Goal: Complete application form: Complete application form

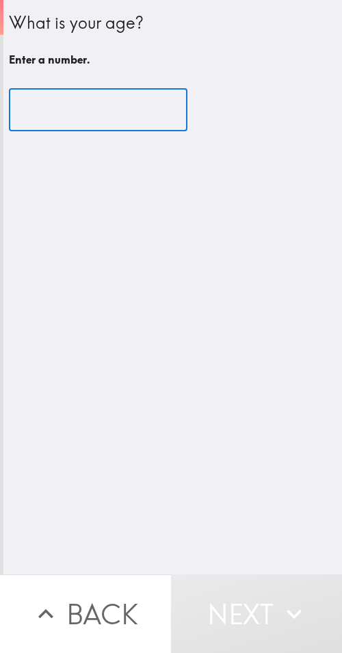
click at [99, 101] on input "number" at bounding box center [98, 110] width 178 height 42
paste input "46"
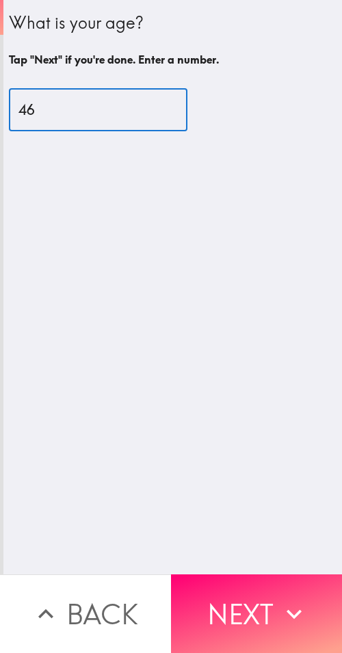
type input "46"
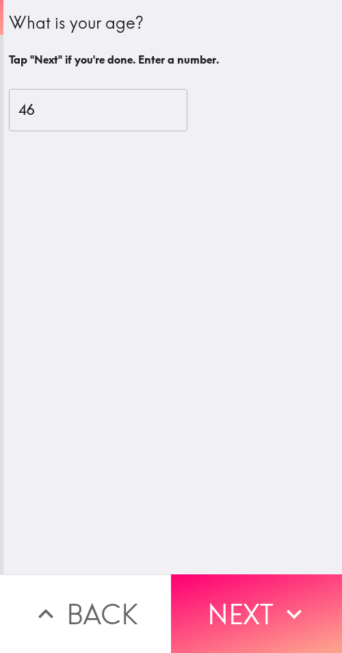
drag, startPoint x: 242, startPoint y: 612, endPoint x: 341, endPoint y: 613, distance: 99.1
click at [246, 611] on button "Next" at bounding box center [256, 613] width 171 height 79
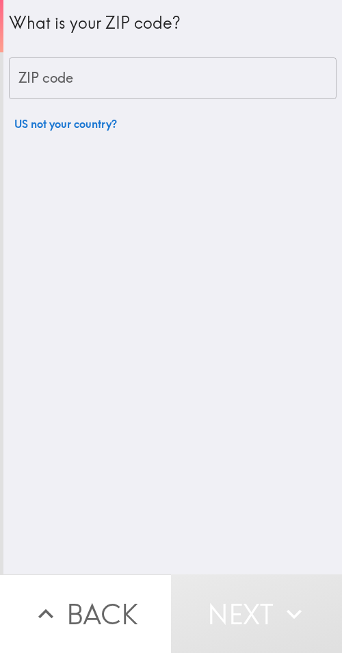
click at [112, 77] on input "ZIP code" at bounding box center [172, 78] width 327 height 42
click at [122, 59] on input "ZIP code" at bounding box center [172, 78] width 327 height 42
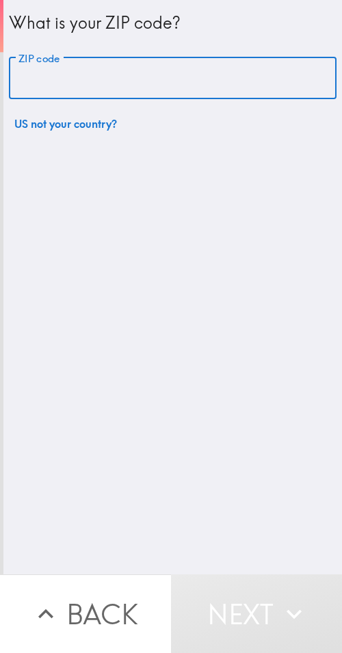
paste input "33612"
type input "33612"
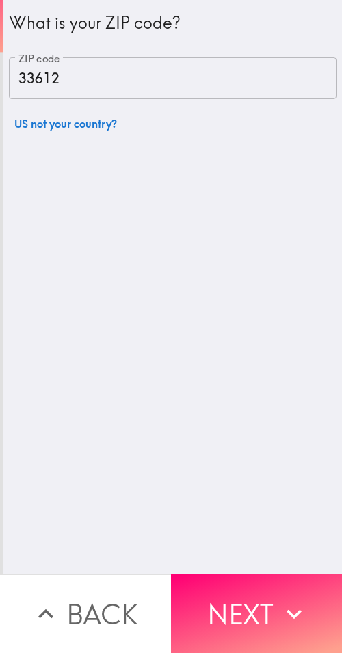
click at [250, 595] on button "Next" at bounding box center [256, 613] width 171 height 79
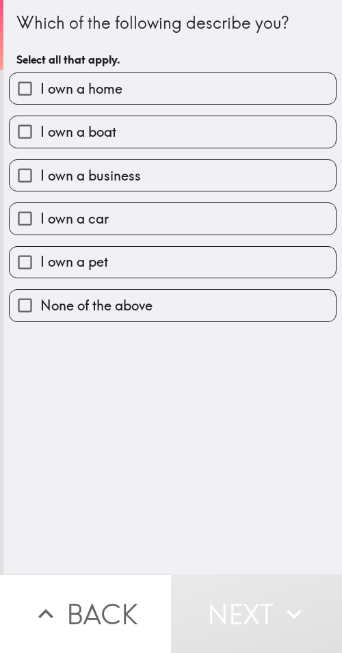
drag, startPoint x: 174, startPoint y: 168, endPoint x: 282, endPoint y: 179, distance: 107.9
click at [174, 169] on label "I own a business" at bounding box center [173, 175] width 326 height 31
click at [40, 169] on input "I own a business" at bounding box center [25, 175] width 31 height 31
checkbox input "true"
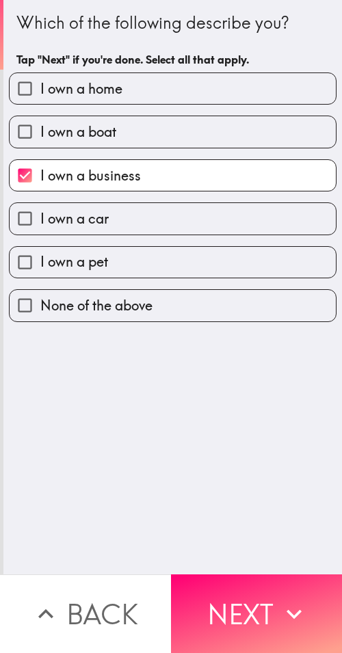
click at [269, 600] on button "Next" at bounding box center [256, 613] width 171 height 79
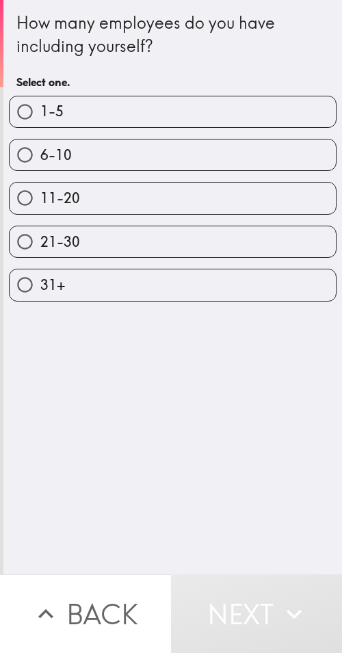
drag, startPoint x: 82, startPoint y: 247, endPoint x: 101, endPoint y: 252, distance: 18.9
click at [90, 250] on label "21-30" at bounding box center [173, 241] width 326 height 31
click at [40, 250] on input "21-30" at bounding box center [25, 241] width 31 height 31
radio input "true"
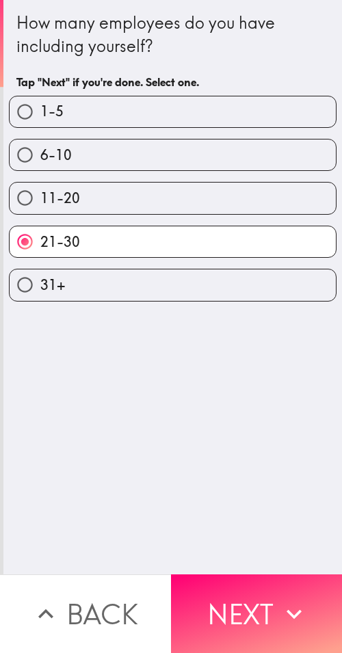
drag, startPoint x: 229, startPoint y: 599, endPoint x: 340, endPoint y: 611, distance: 111.4
click at [230, 598] on button "Next" at bounding box center [256, 613] width 171 height 79
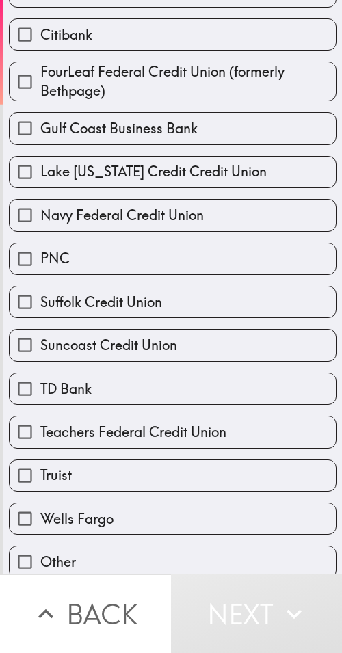
scroll to position [222, 0]
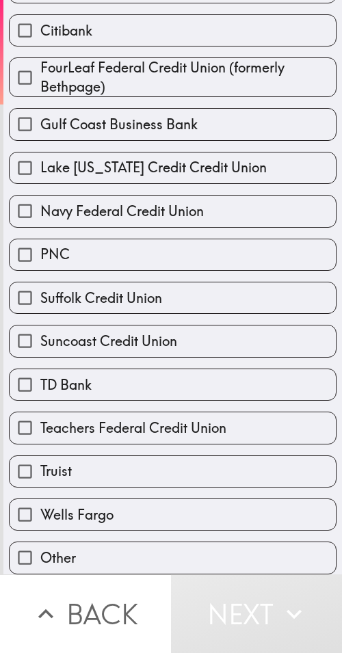
drag, startPoint x: 196, startPoint y: 416, endPoint x: 205, endPoint y: 418, distance: 9.1
click at [197, 418] on span "Teachers Federal Credit Union" at bounding box center [133, 427] width 186 height 19
click at [40, 416] on input "Teachers Federal Credit Union" at bounding box center [25, 427] width 31 height 31
checkbox input "true"
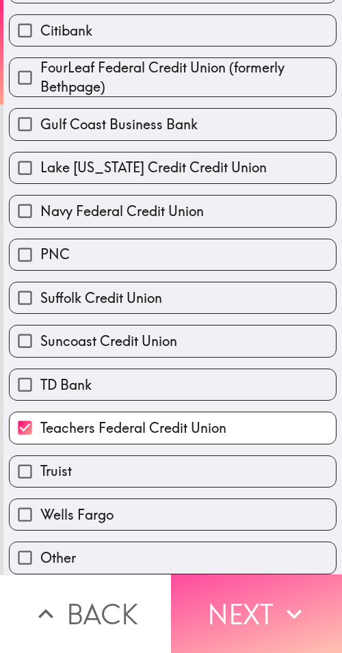
drag, startPoint x: 263, startPoint y: 600, endPoint x: 339, endPoint y: 604, distance: 76.0
click at [265, 600] on button "Next" at bounding box center [256, 613] width 171 height 79
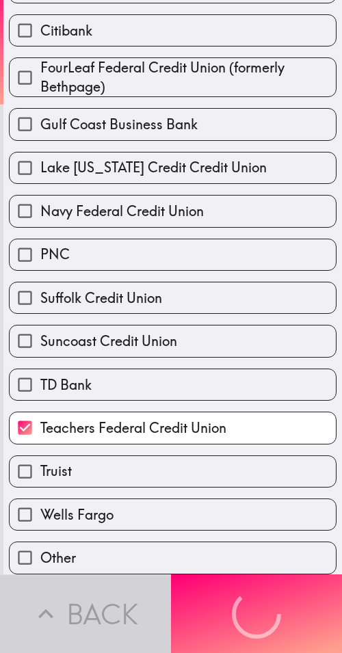
scroll to position [0, 0]
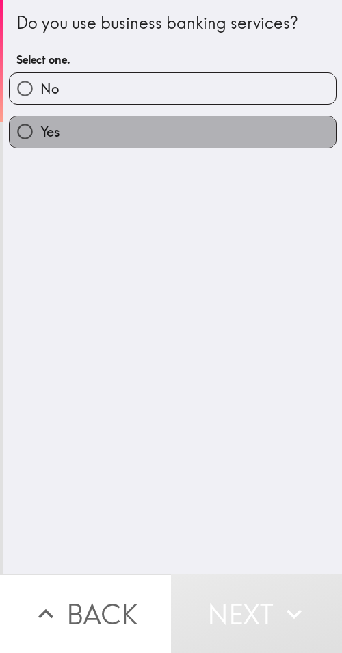
drag, startPoint x: 185, startPoint y: 133, endPoint x: 340, endPoint y: 144, distance: 154.9
click at [186, 133] on label "Yes" at bounding box center [173, 131] width 326 height 31
click at [40, 133] on input "Yes" at bounding box center [25, 131] width 31 height 31
radio input "true"
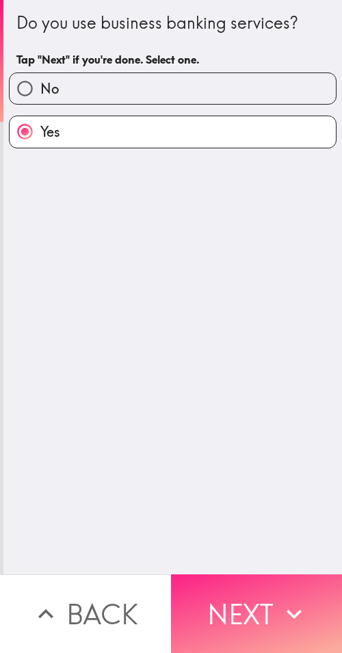
click at [278, 621] on button "Next" at bounding box center [256, 613] width 171 height 79
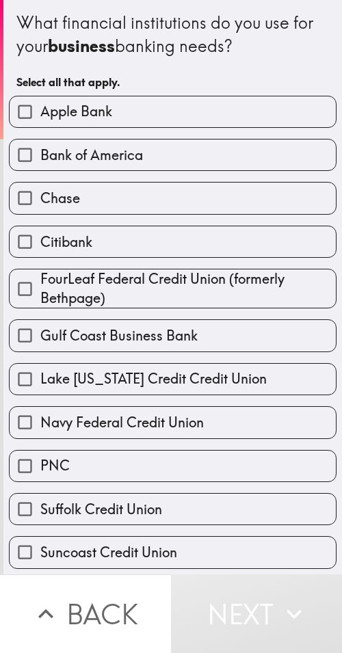
drag, startPoint x: 206, startPoint y: 91, endPoint x: 204, endPoint y: 83, distance: 8.6
click at [206, 91] on div "Apple Bank" at bounding box center [167, 106] width 338 height 43
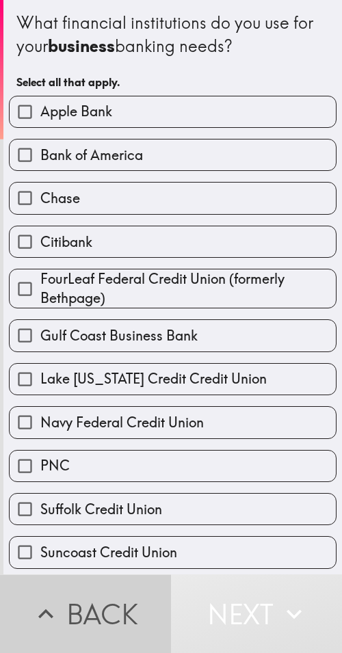
click at [120, 574] on button "Back" at bounding box center [85, 613] width 171 height 79
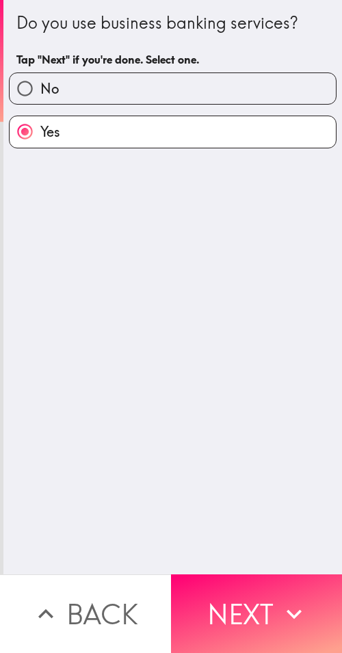
click at [111, 86] on label "No" at bounding box center [173, 88] width 326 height 31
click at [40, 86] on input "No" at bounding box center [25, 88] width 31 height 31
radio input "true"
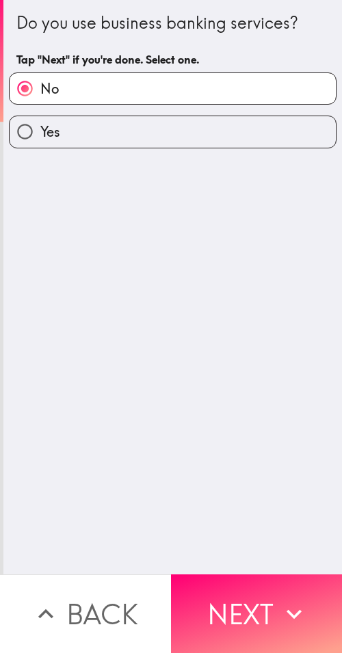
click at [169, 373] on div "Do you use business banking services? Tap "Next" if you're done. Select one. No…" at bounding box center [172, 287] width 338 height 574
click at [258, 608] on button "Next" at bounding box center [256, 613] width 171 height 79
